Goal: Task Accomplishment & Management: Manage account settings

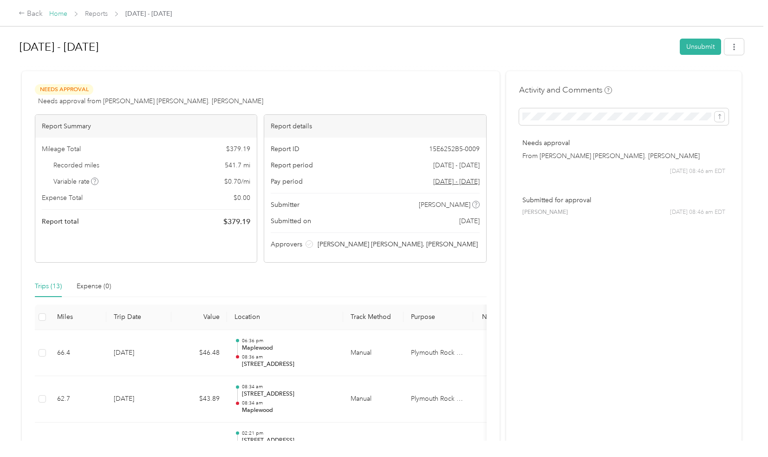
click at [62, 13] on link "Home" at bounding box center [58, 14] width 18 height 8
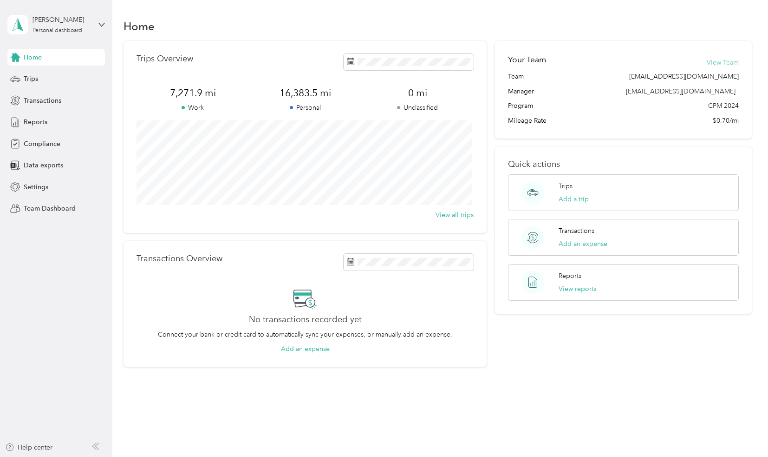
click at [726, 62] on button "View Team" at bounding box center [723, 63] width 32 height 10
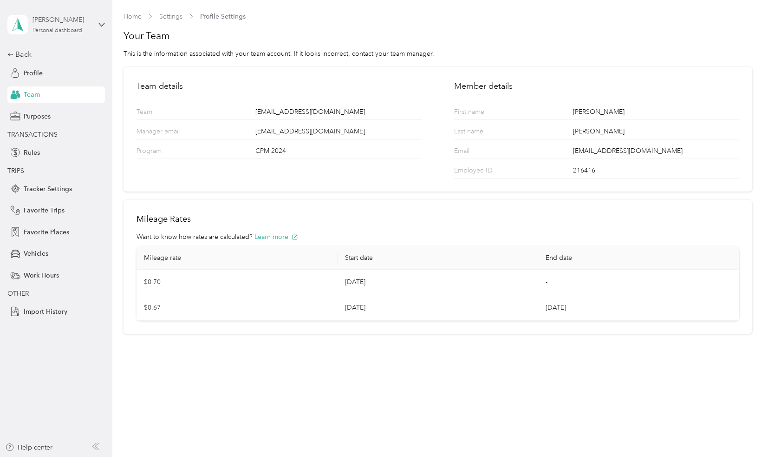
click at [59, 29] on div "Personal dashboard" at bounding box center [58, 31] width 50 height 6
click at [42, 75] on div "Team dashboard" at bounding box center [41, 77] width 50 height 10
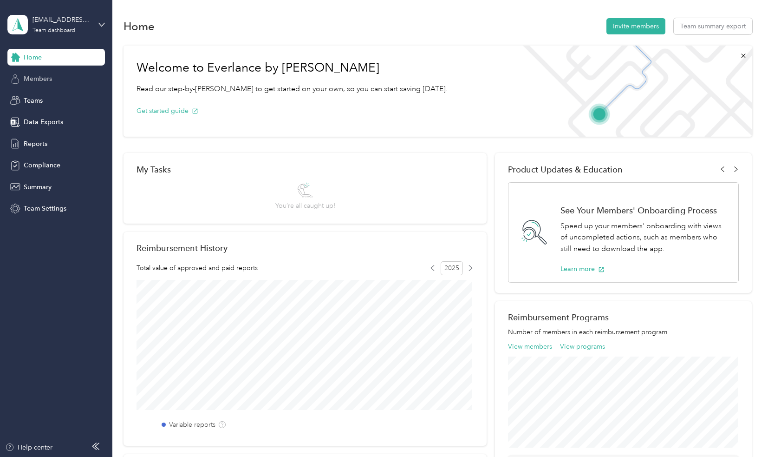
click at [39, 78] on span "Members" at bounding box center [38, 79] width 28 height 10
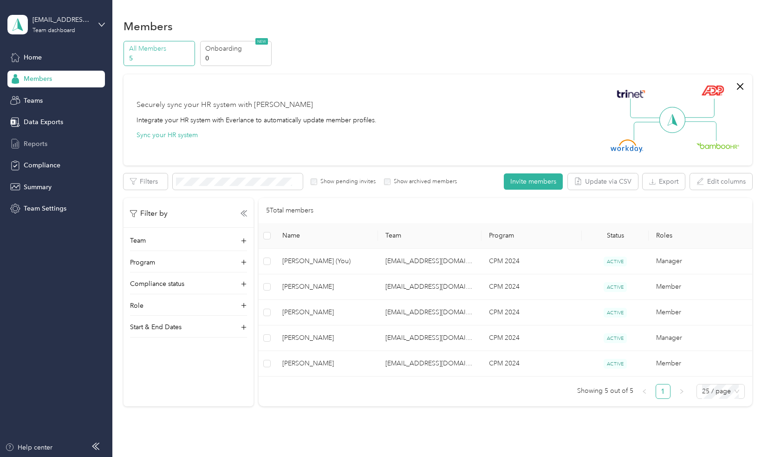
click at [24, 139] on span "Reports" at bounding box center [36, 144] width 24 height 10
